Goal: Obtain resource: Obtain resource

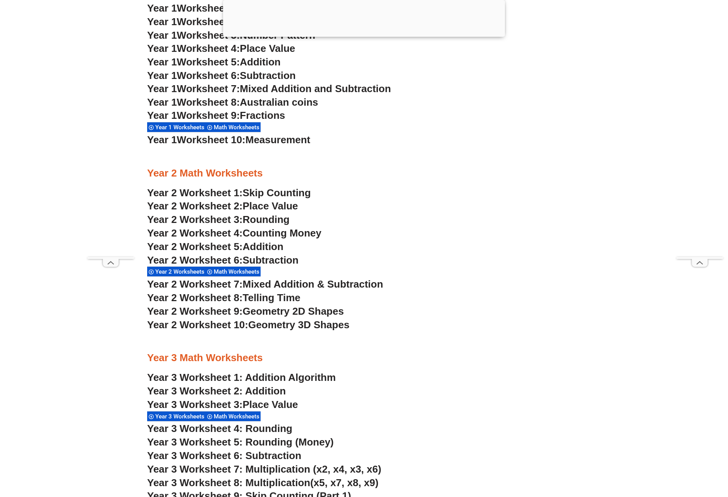
scroll to position [841, 0]
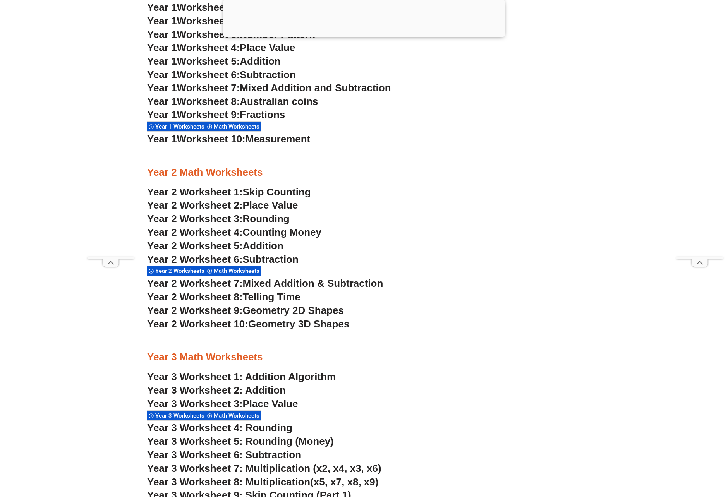
click at [326, 283] on span "Mixed Addition & Subtraction" at bounding box center [313, 284] width 140 height 12
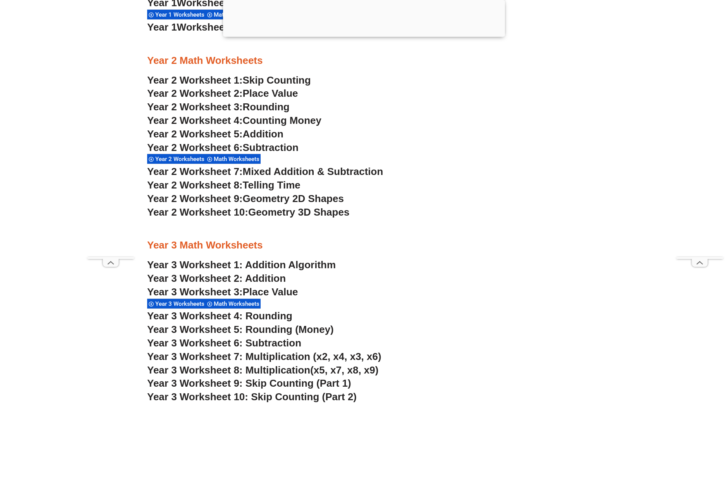
scroll to position [955, 0]
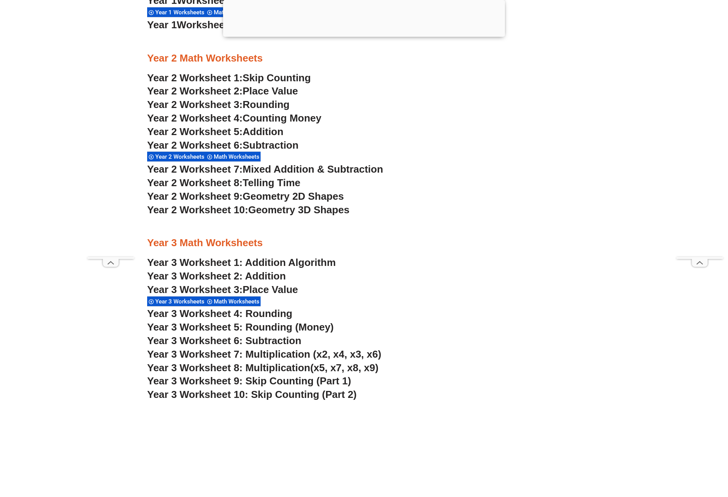
click at [274, 77] on span "Skip Counting" at bounding box center [277, 78] width 68 height 12
click at [277, 106] on span "Rounding" at bounding box center [266, 105] width 47 height 12
click at [308, 261] on link "Year 3 Worksheet 1: Addition Algorithm" at bounding box center [241, 263] width 188 height 12
click at [293, 290] on span "Place Value" at bounding box center [270, 290] width 55 height 12
click at [268, 353] on span "Year 3 Worksheet 7: Multiplication (x2, x4, x3, x6)" at bounding box center [264, 354] width 234 height 12
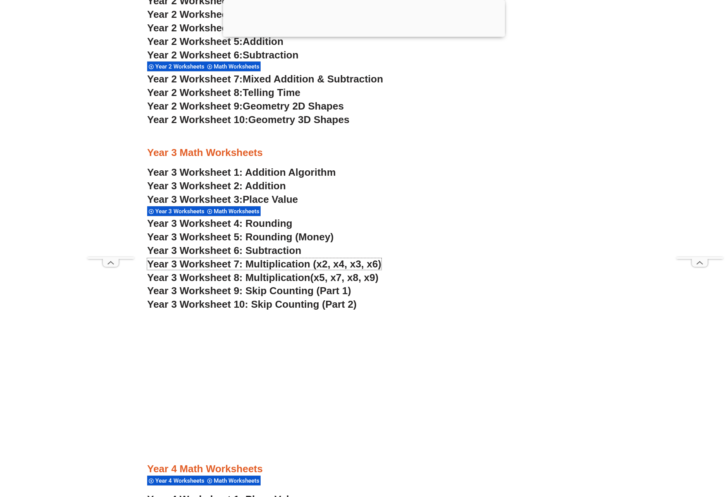
scroll to position [1045, 0]
click at [298, 291] on span "Year 3 Worksheet 9: Skip Counting (Part 1)" at bounding box center [249, 290] width 204 height 12
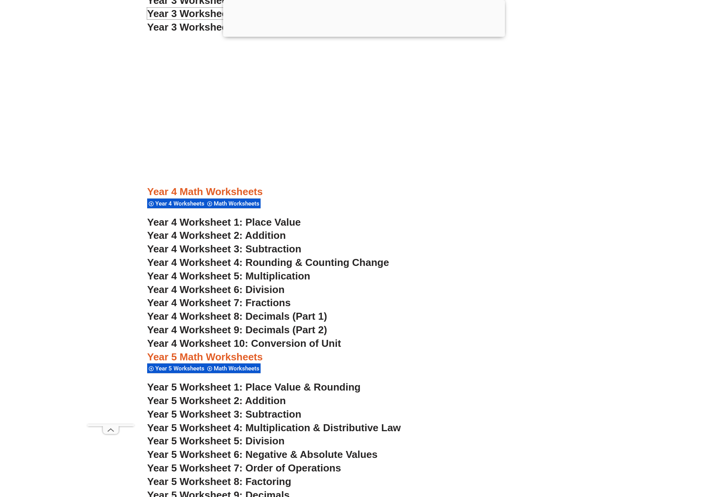
scroll to position [1323, 0]
click at [267, 236] on span "Year 4 Worksheet 2: Addition" at bounding box center [216, 235] width 139 height 12
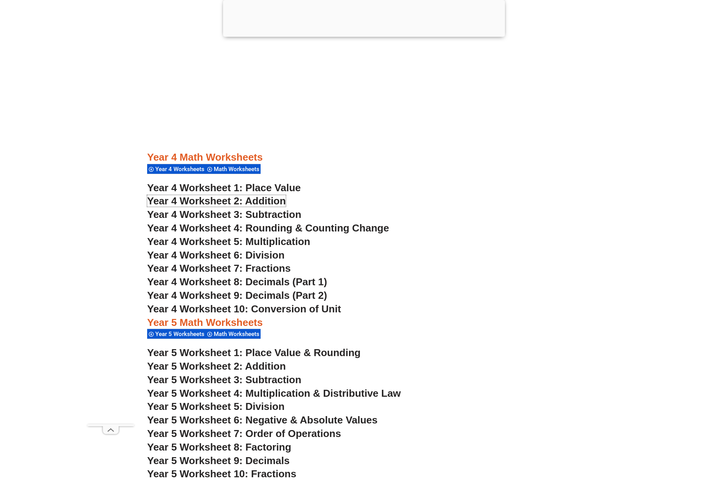
scroll to position [1391, 0]
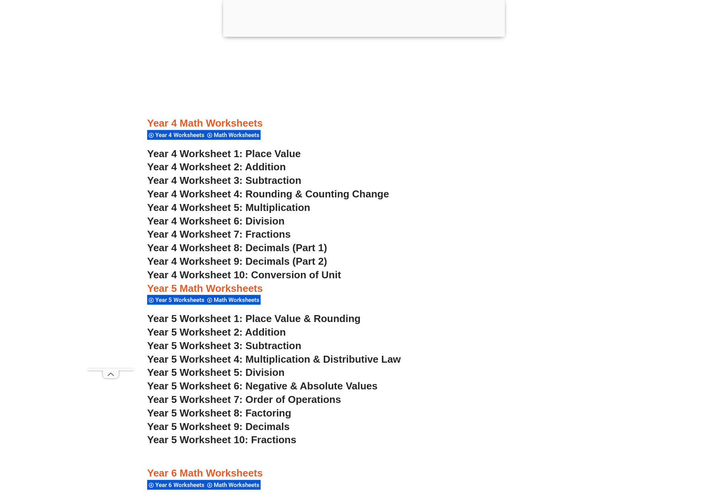
click at [296, 207] on span "Year 4 Worksheet 5: Multiplication" at bounding box center [228, 208] width 163 height 12
click at [268, 218] on span "Year 4 Worksheet 6: Division" at bounding box center [215, 221] width 137 height 12
